Goal: Find specific page/section: Find specific page/section

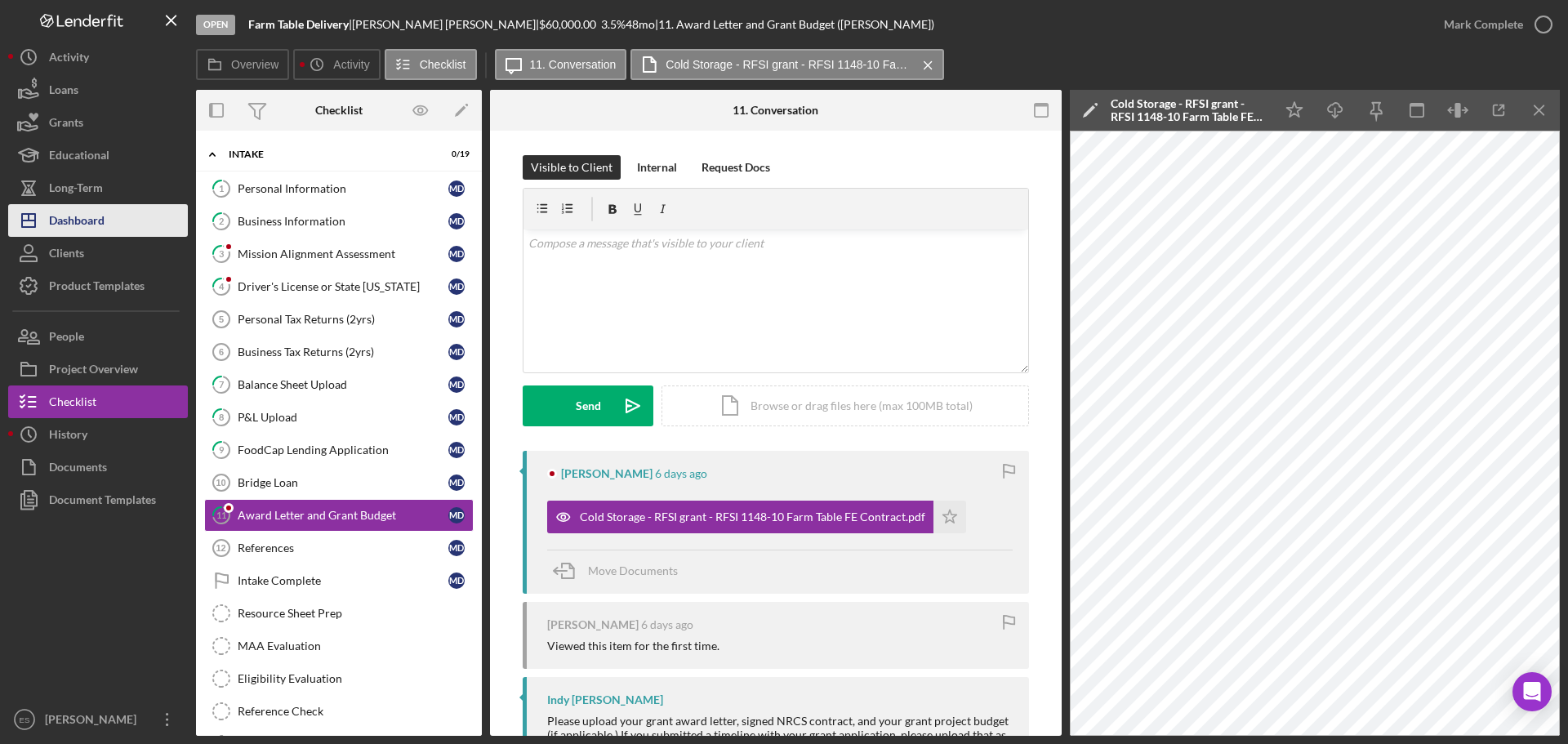
click at [102, 221] on div "Dashboard" at bounding box center [76, 223] width 55 height 37
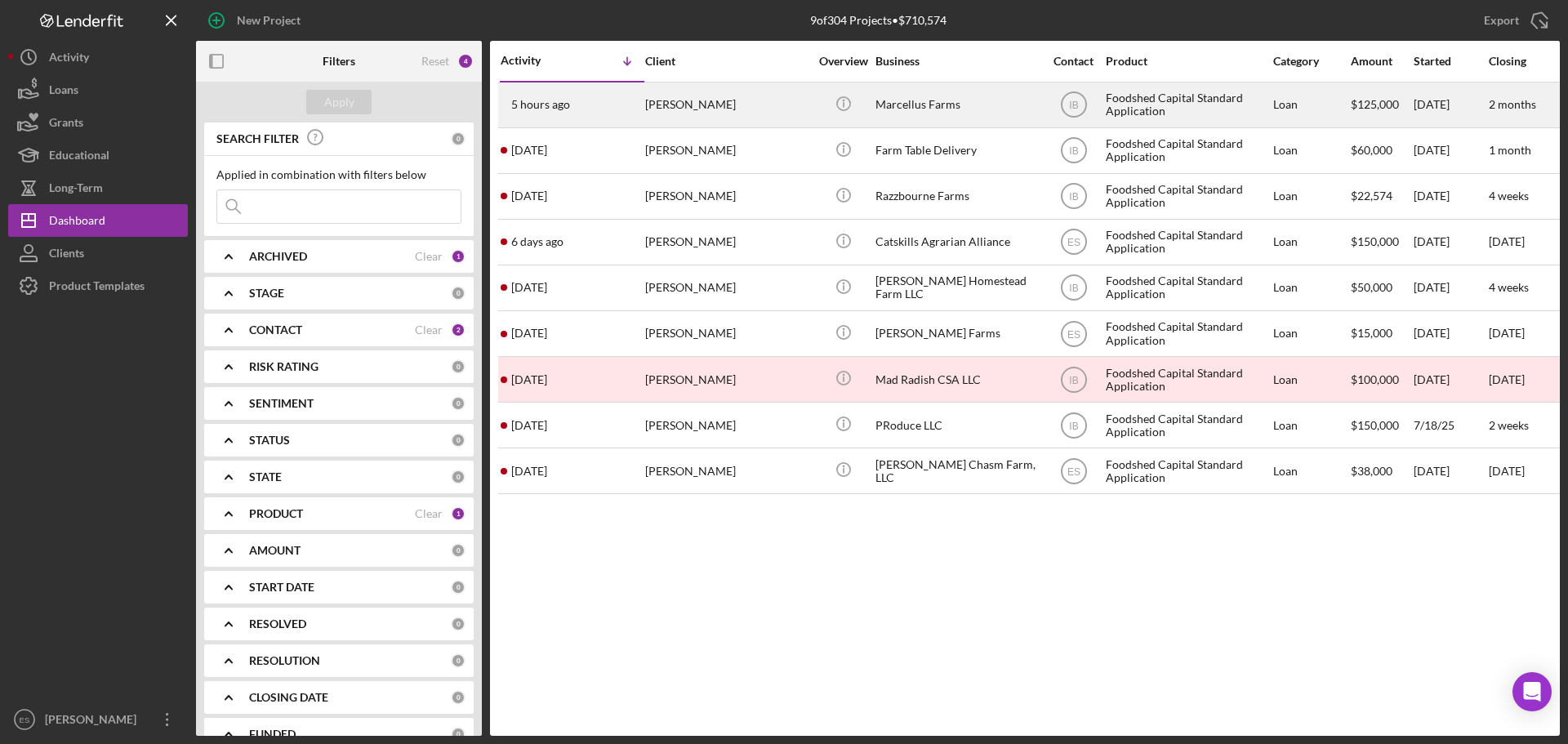
click at [941, 110] on div "Marcellus Farms" at bounding box center [956, 105] width 163 height 43
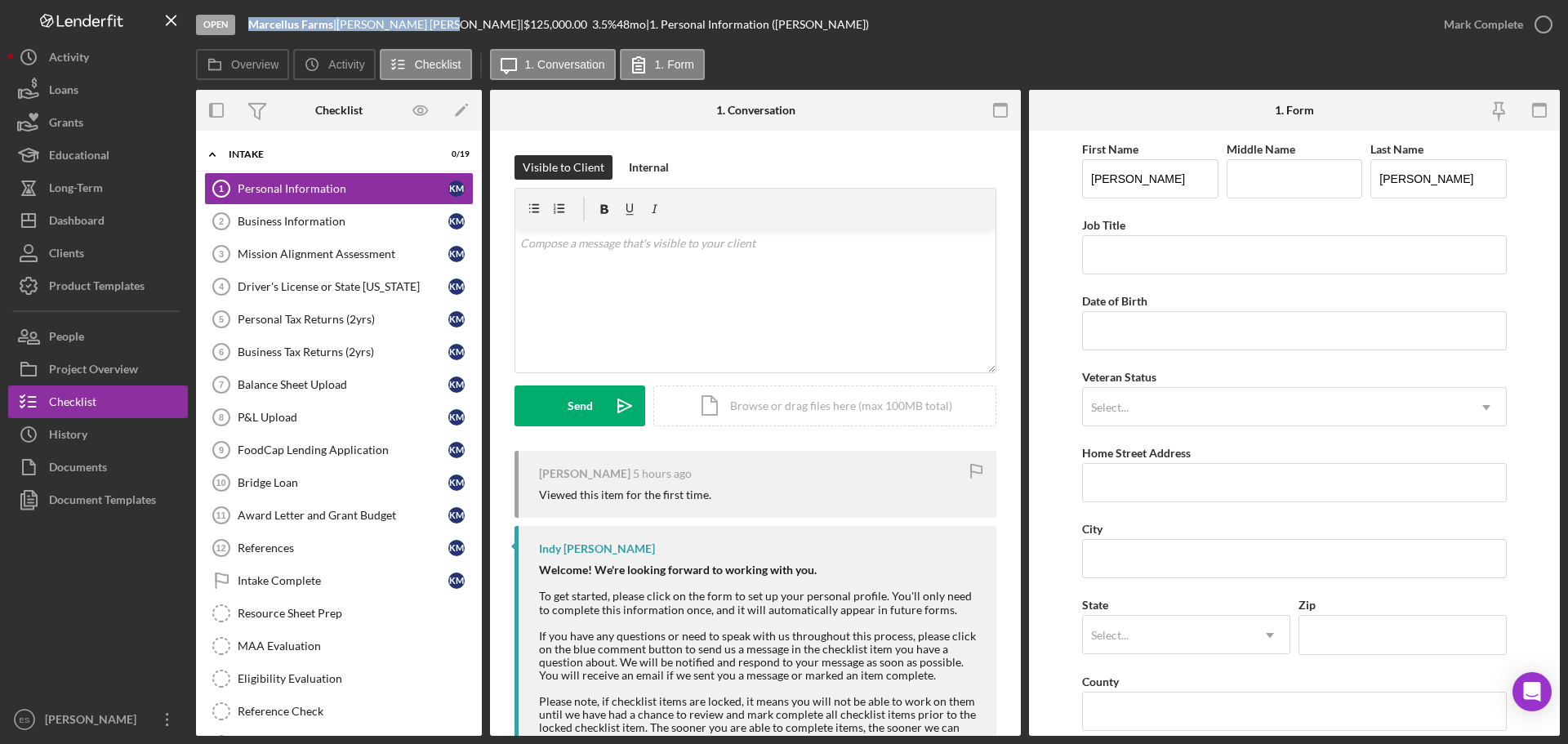
drag, startPoint x: 247, startPoint y: 26, endPoint x: 413, endPoint y: 33, distance: 166.1
click at [413, 33] on div "Open Marcellus Farms | [PERSON_NAME] | $125,000.00 3.5 % 48 mo | 1. Personal In…" at bounding box center [812, 24] width 1231 height 49
click at [107, 211] on button "Icon/Dashboard Dashboard" at bounding box center [98, 221] width 180 height 33
